Goal: Task Accomplishment & Management: Manage account settings

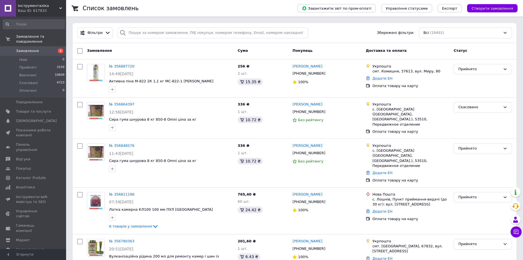
drag, startPoint x: 122, startPoint y: 45, endPoint x: 124, endPoint y: 48, distance: 4.4
click at [123, 47] on div "Замовлення" at bounding box center [160, 51] width 151 height 10
click at [79, 67] on input "checkbox" at bounding box center [80, 67] width 6 height 6
click at [80, 67] on input "checkbox" at bounding box center [80, 67] width 6 height 6
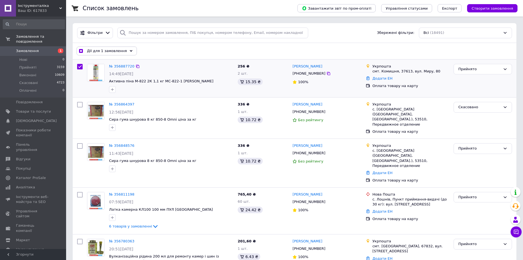
click at [81, 68] on input "checkbox" at bounding box center [80, 67] width 6 height 6
click at [80, 68] on input "checkbox" at bounding box center [80, 67] width 6 height 6
click at [82, 65] on input "checkbox" at bounding box center [80, 67] width 6 height 6
click at [81, 68] on input "checkbox" at bounding box center [80, 67] width 6 height 6
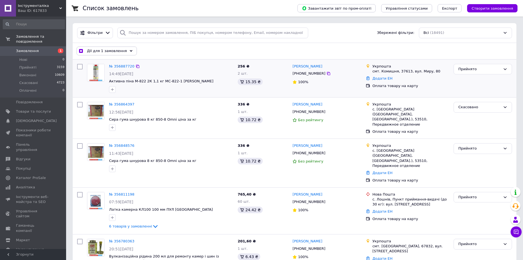
checkbox input "false"
click at [139, 53] on div "Замовлення" at bounding box center [160, 51] width 151 height 10
drag, startPoint x: 139, startPoint y: 63, endPoint x: 144, endPoint y: 55, distance: 9.3
drag, startPoint x: 142, startPoint y: 39, endPoint x: 139, endPoint y: 41, distance: 3.1
drag, startPoint x: 139, startPoint y: 41, endPoint x: 137, endPoint y: 50, distance: 9.5
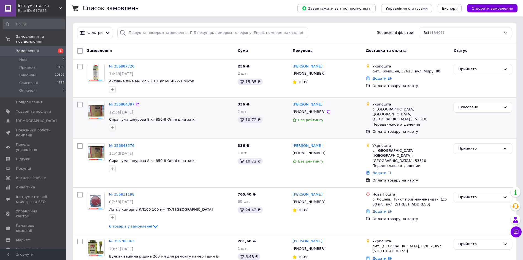
click at [229, 112] on div "12:56[DATE]" at bounding box center [171, 112] width 124 height 6
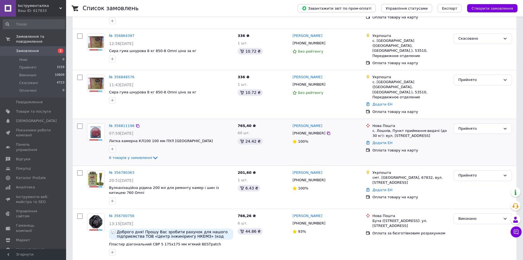
scroll to position [69, 0]
click at [464, 172] on div "Прийнято" at bounding box center [479, 175] width 42 height 6
click at [465, 182] on li "Виконано" at bounding box center [483, 187] width 58 height 10
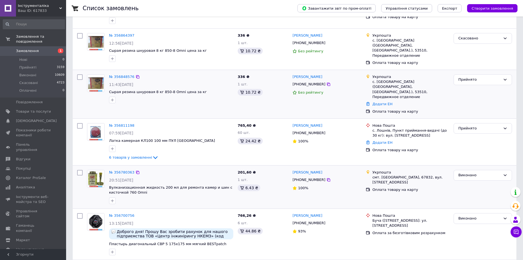
click at [203, 109] on div "№ 356848576 11:43, 12.08.2025 Сырая резина шнуровая 8 кг 850-8 Omni цена за кг …" at bounding box center [295, 94] width 444 height 48
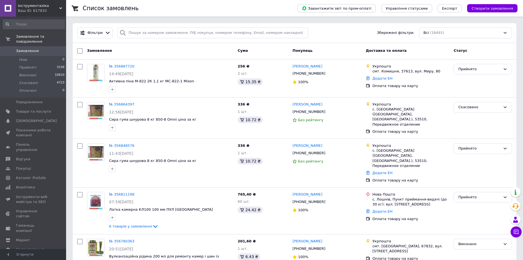
click at [131, 49] on div "Замовлення" at bounding box center [160, 51] width 151 height 10
